Goal: Communication & Community: Ask a question

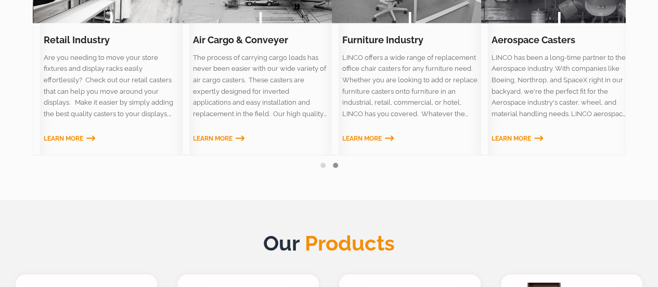
scroll to position [676, 0]
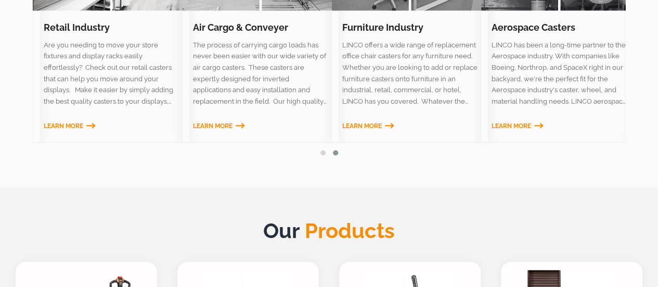
click at [498, 127] on span "Learn More" at bounding box center [512, 125] width 40 height 7
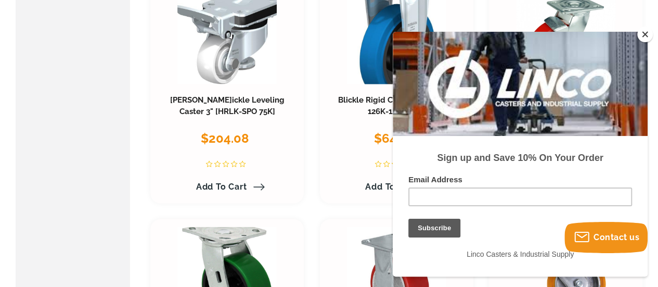
scroll to position [988, 0]
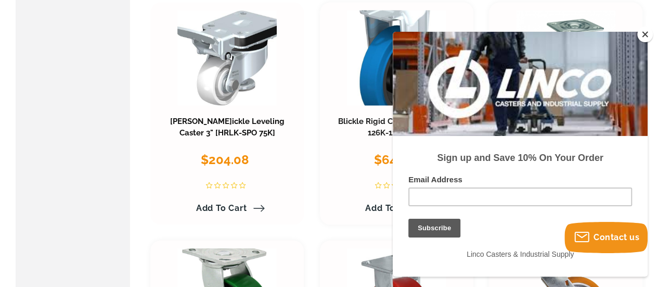
click at [232, 122] on link "[PERSON_NAME] Leveling Caster 3" [HRLK-SPO 75K]" at bounding box center [227, 127] width 114 height 21
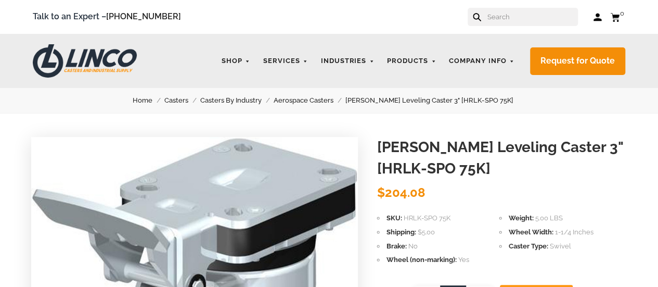
click at [439, 154] on h1 "[PERSON_NAME] Leveling Caster 3" [HRLK-SPO 75K]" at bounding box center [502, 158] width 250 height 42
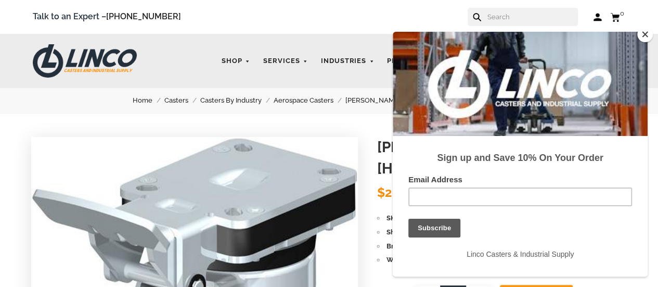
click at [414, 154] on div "Sign up and Save 10% On Your Order" at bounding box center [520, 157] width 224 height 13
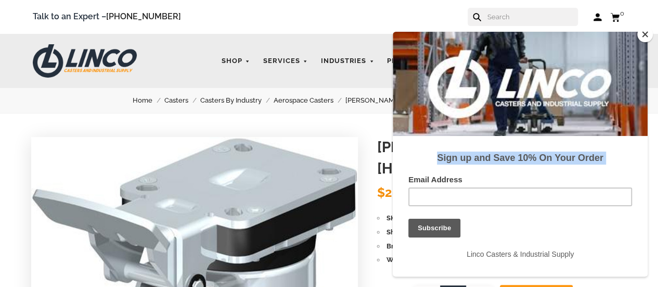
click at [439, 154] on strong "Sign up and Save 10% On Your Order" at bounding box center [520, 157] width 166 height 10
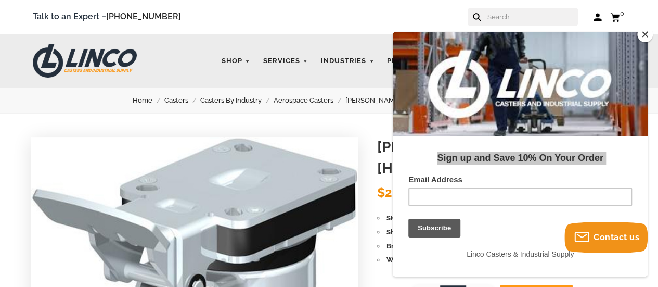
click at [645, 37] on button "Close" at bounding box center [645, 35] width 16 height 16
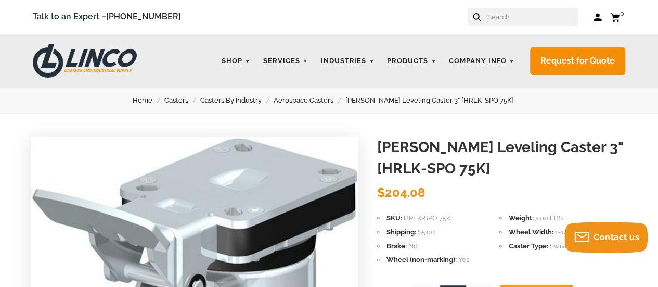
click at [489, 147] on h1 "Blickle Leveling Caster 3" [HRLK-SPO 75K]" at bounding box center [502, 158] width 250 height 42
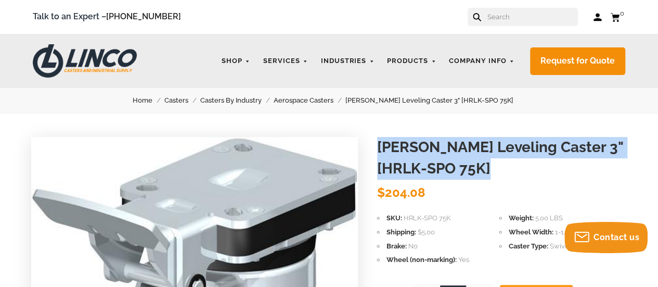
click at [489, 147] on h1 "Blickle Leveling Caster 3" [HRLK-SPO 75K]" at bounding box center [502, 158] width 250 height 42
copy header "Blickle Leveling Caster 3" [HRLK-SPO 75K] Blickle"
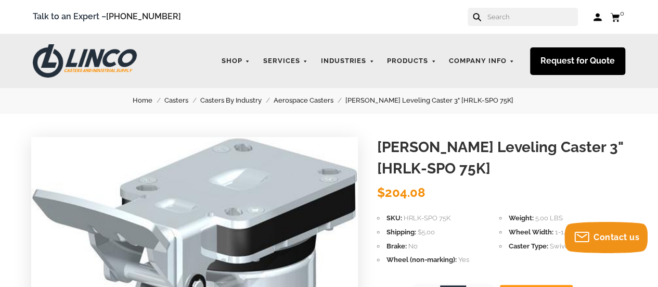
click at [564, 61] on link "Request for Quote" at bounding box center [577, 61] width 95 height 28
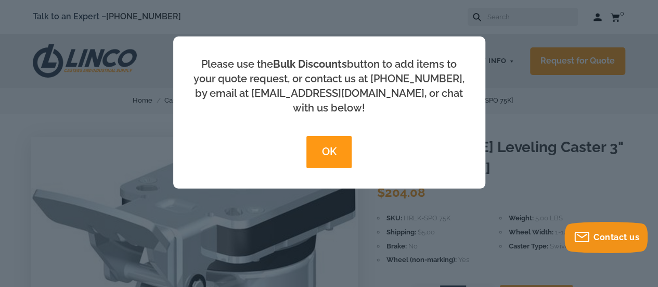
click at [333, 137] on button "OK" at bounding box center [328, 152] width 45 height 32
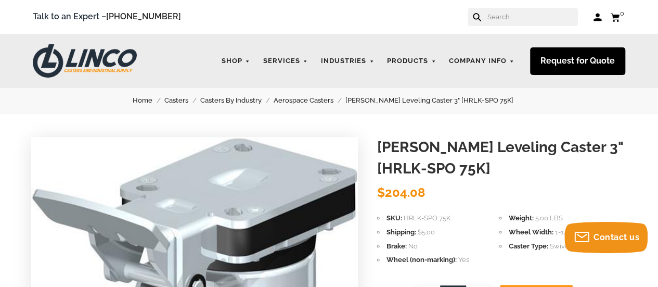
click at [577, 59] on link "Request for Quote" at bounding box center [577, 61] width 95 height 28
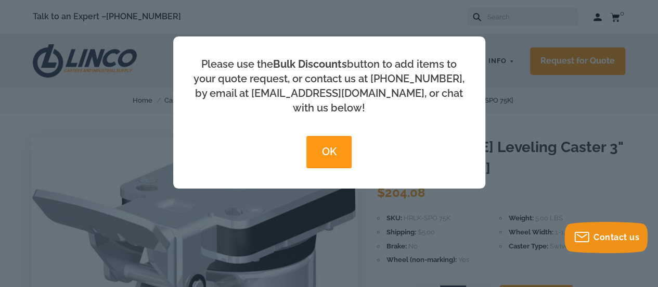
click at [319, 136] on button "OK" at bounding box center [328, 152] width 45 height 32
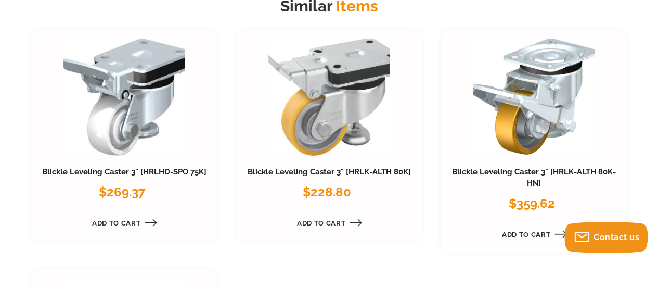
scroll to position [1457, 0]
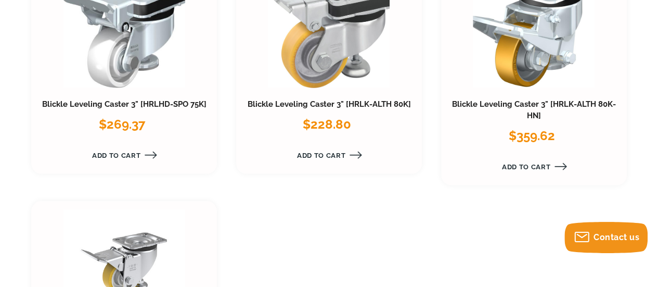
click at [537, 98] on div "Blickle Leveling Caster 3" [HRLK-ALTH 80K-HN] $359.62 Add to Cart" at bounding box center [534, 74] width 186 height 222
click at [533, 104] on link "Blickle Leveling Caster 3" [HRLK-ALTH 80K-HN]" at bounding box center [534, 109] width 164 height 21
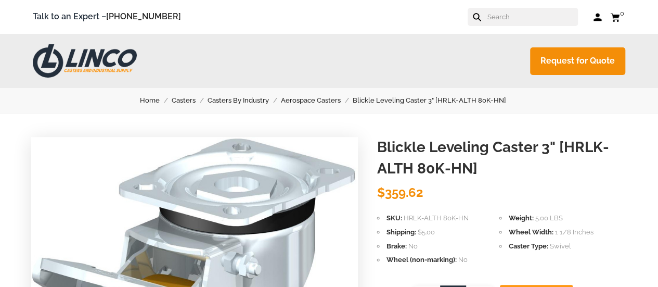
click at [400, 147] on h1 "Blickle Leveling Caster 3" [HRLK-ALTH 80K-HN]" at bounding box center [502, 158] width 250 height 42
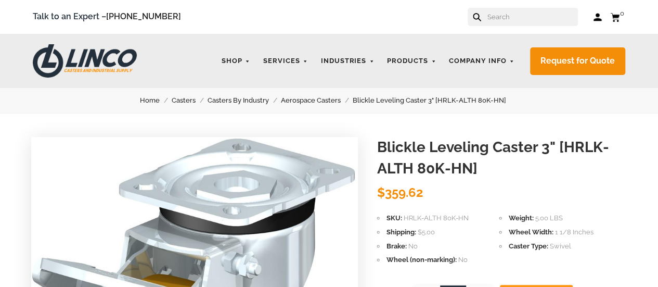
click at [400, 147] on h1 "Blickle Leveling Caster 3" [HRLK-ALTH 80K-HN]" at bounding box center [502, 158] width 250 height 42
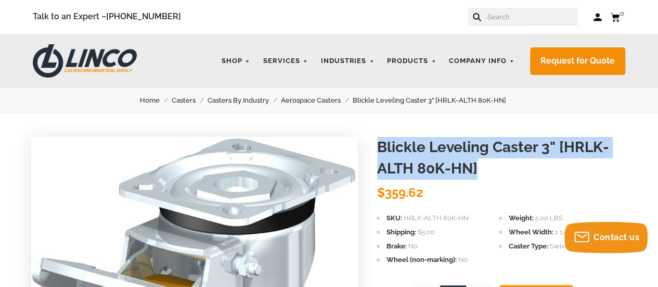
copy header "Blickle Leveling Caster 3" [HRLK-ALTH 80K-HN] Blickle"
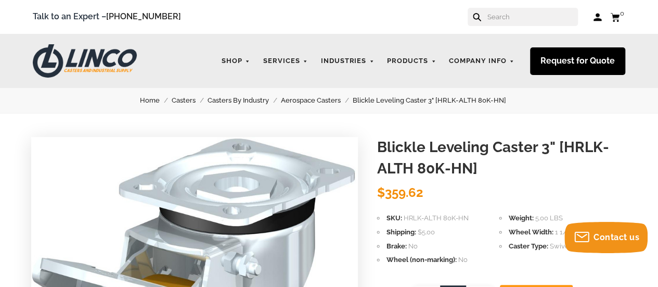
click at [561, 57] on link "Request for Quote" at bounding box center [577, 61] width 95 height 28
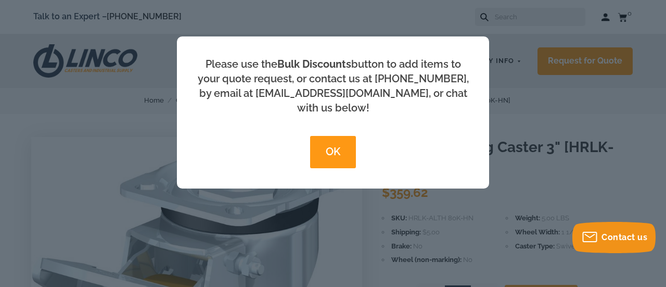
click at [333, 136] on button "OK" at bounding box center [332, 152] width 45 height 32
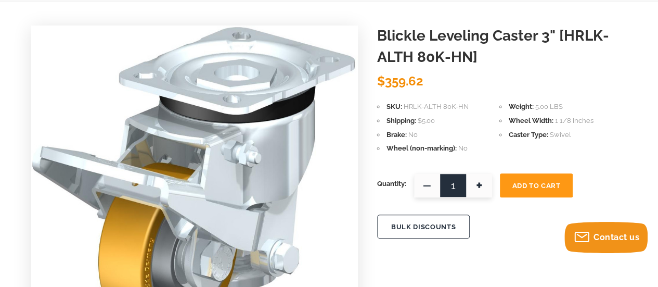
scroll to position [156, 0]
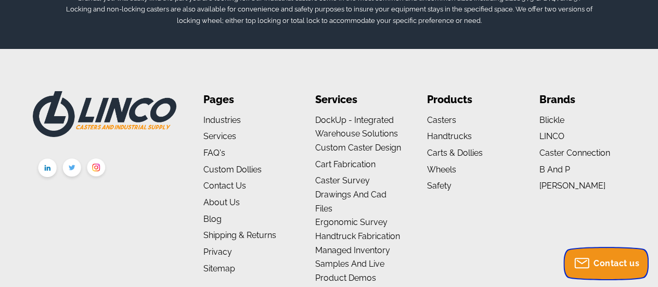
scroll to position [2024, 0]
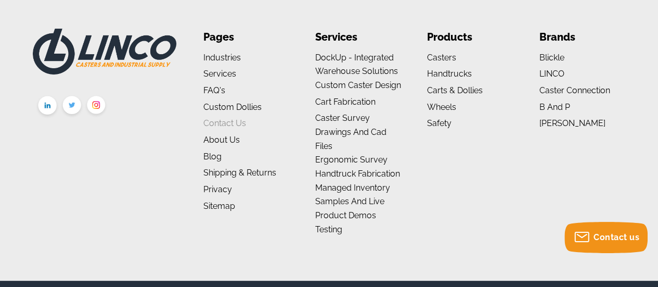
click at [226, 118] on link "Contact Us" at bounding box center [224, 123] width 43 height 10
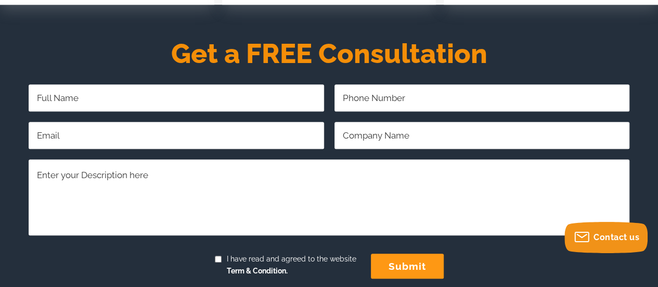
scroll to position [416, 0]
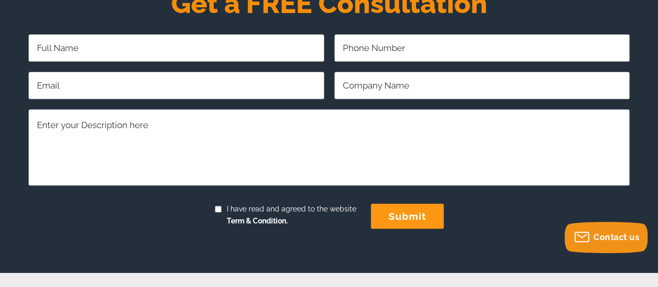
drag, startPoint x: 146, startPoint y: 44, endPoint x: 148, endPoint y: 60, distance: 15.7
click at [146, 44] on input "Full Name Required" at bounding box center [176, 47] width 295 height 27
type input "[PERSON_NAME]"
type input "3463580537"
type input "[EMAIL_ADDRESS][DOMAIN_NAME]"
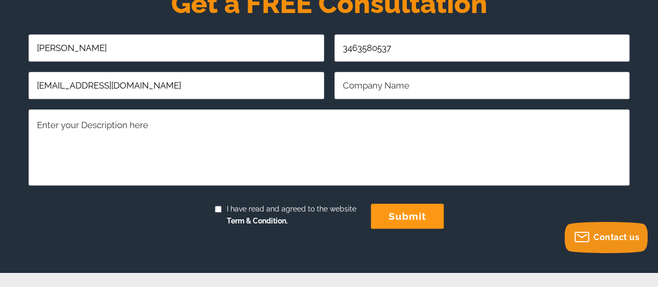
type input "Orion Group Holdings, Inc"
click at [66, 145] on textarea "Comments/Questions Required" at bounding box center [329, 146] width 601 height 75
paste textarea "Hello, I hope this message meets you in good health. We are working on a projec…"
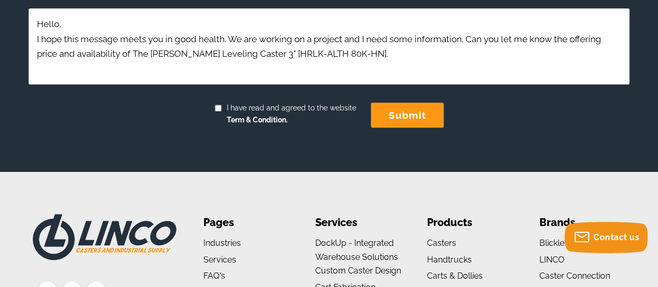
scroll to position [520, 0]
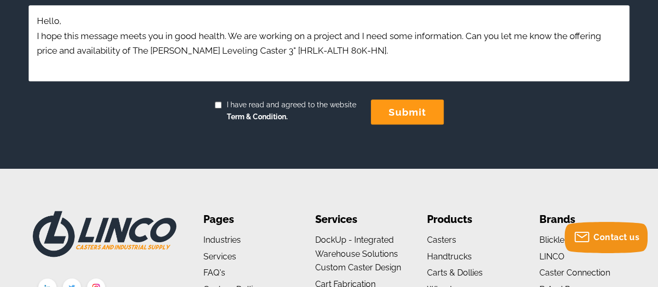
type textarea "Hello, I hope this message meets you in good health. We are working on a projec…"
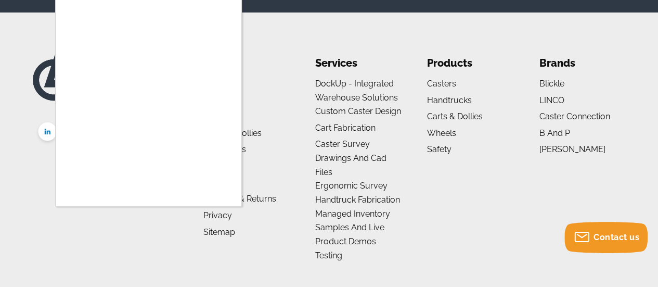
scroll to position [486, 0]
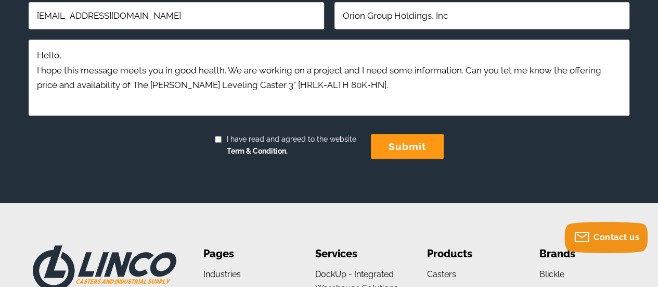
click at [220, 136] on input "I have read and agreed to the website Term & Condition." at bounding box center [218, 139] width 7 height 7
checkbox input "true"
click at [390, 149] on input "submit" at bounding box center [407, 146] width 73 height 25
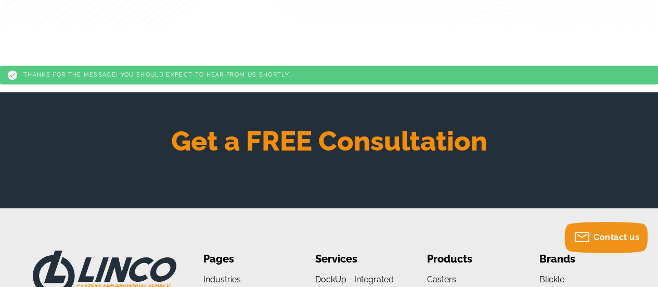
scroll to position [260, 0]
